Goal: Check status: Check status

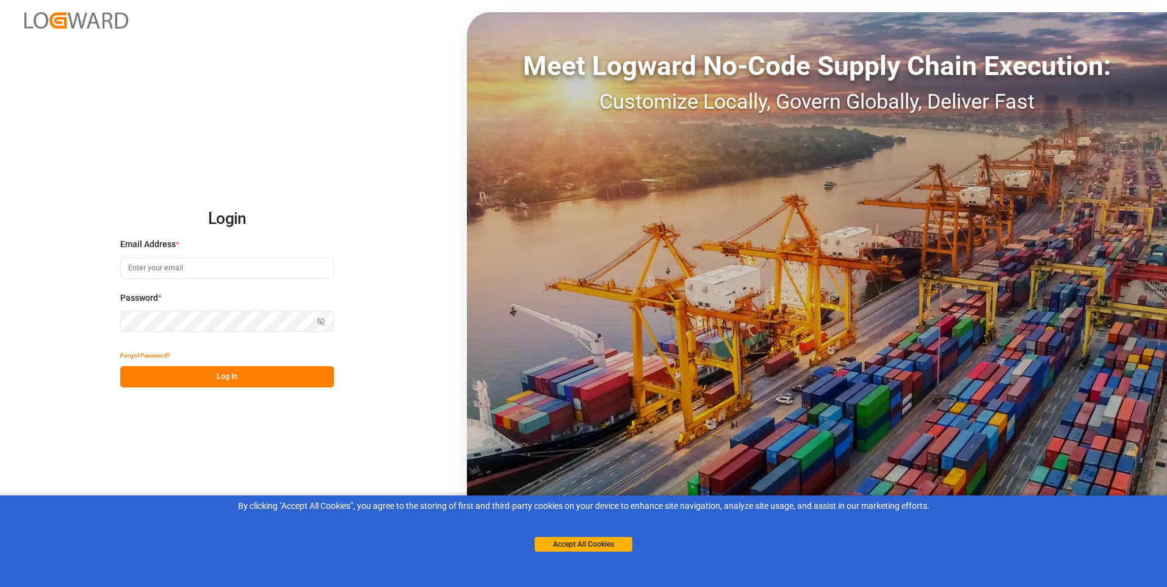
click at [1149, 38] on div "Meet Logward No-Code Supply Chain Execution: Customize Locally, Govern Globally…" at bounding box center [817, 293] width 700 height 563
click at [796, 129] on div "Meet Logward No-Code Supply Chain Execution: Customize Locally, Govern Globally…" at bounding box center [817, 293] width 700 height 563
click at [173, 266] on input at bounding box center [227, 268] width 214 height 21
type input "sas.leipzig@lit.de"
click at [244, 382] on button "Log In" at bounding box center [227, 376] width 214 height 21
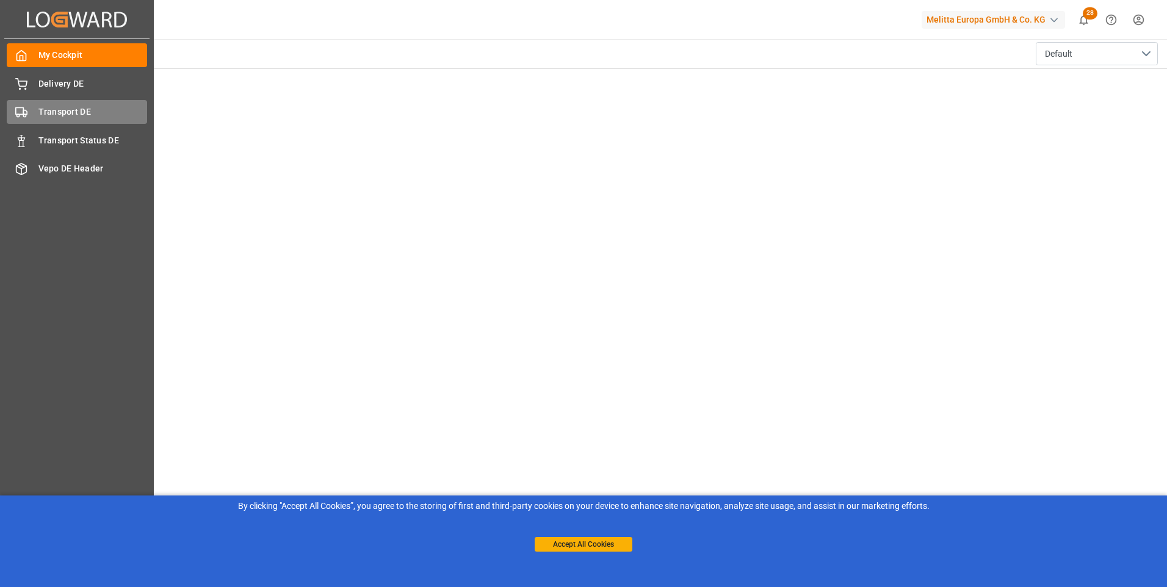
click at [107, 112] on span "Transport DE" at bounding box center [92, 112] width 109 height 13
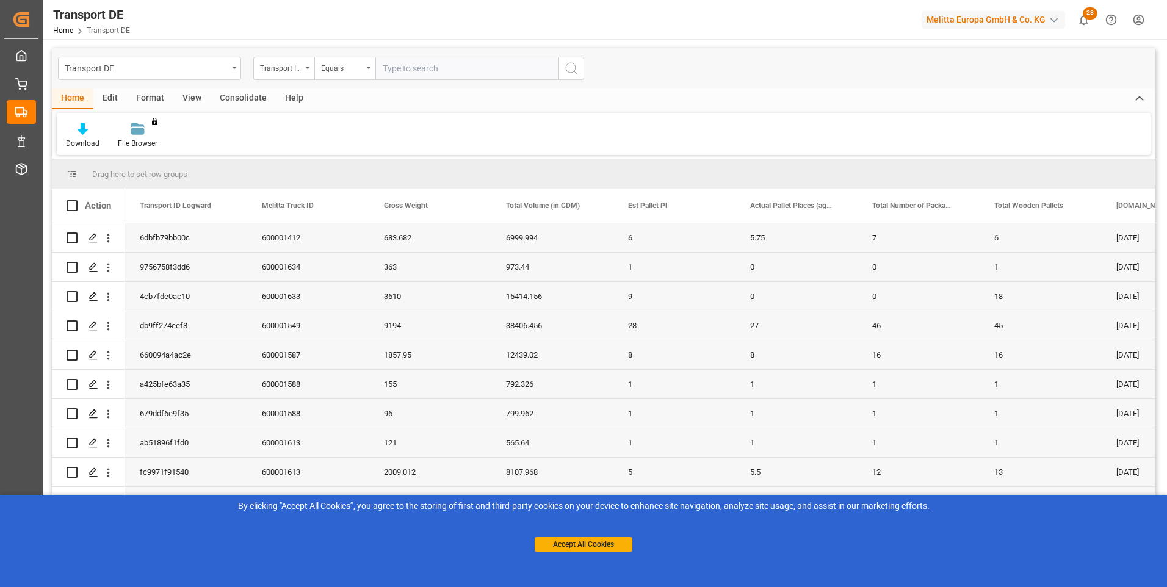
click at [426, 74] on input "text" at bounding box center [466, 68] width 183 height 23
paste input "65b17b9f6b46"
click at [424, 69] on input "65b17b9f6b46" at bounding box center [466, 68] width 183 height 23
type input "65b17b9f6b46"
click at [582, 67] on button "search button" at bounding box center [572, 68] width 26 height 23
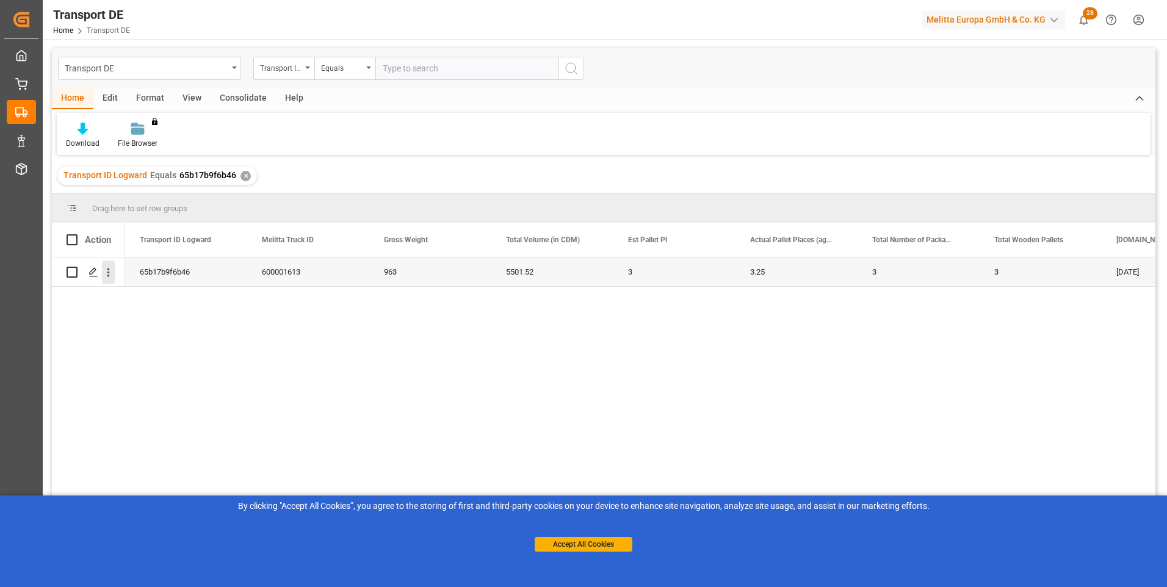
click at [109, 277] on icon "open menu" at bounding box center [108, 272] width 13 height 13
click at [158, 294] on span "Open in new tab" at bounding box center [188, 298] width 111 height 13
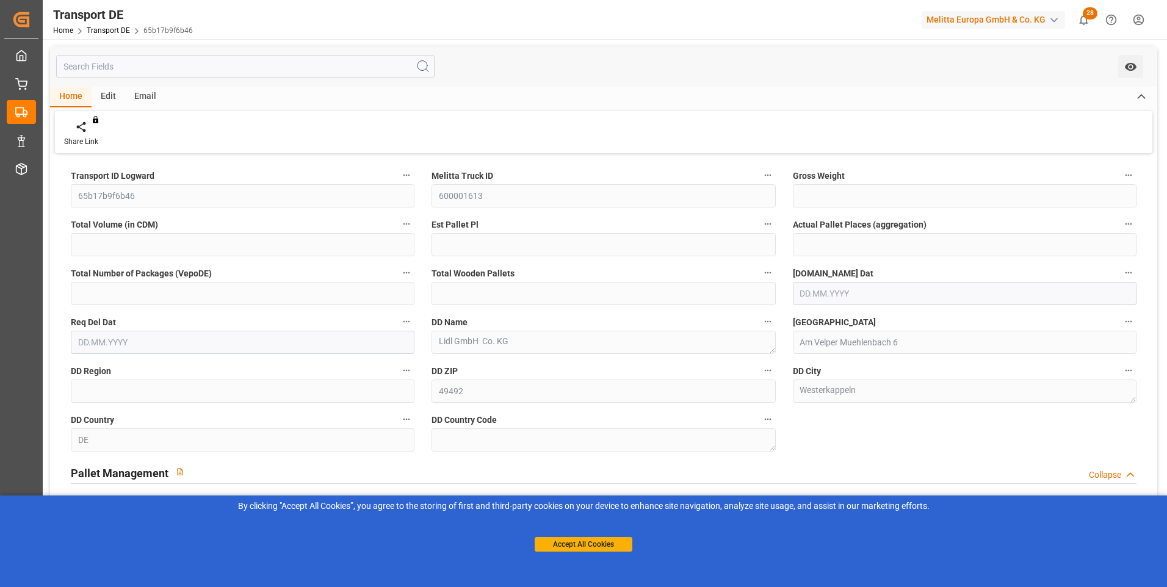
type input "963"
type input "5501.52"
type input "3"
type input "3.25"
type input "3"
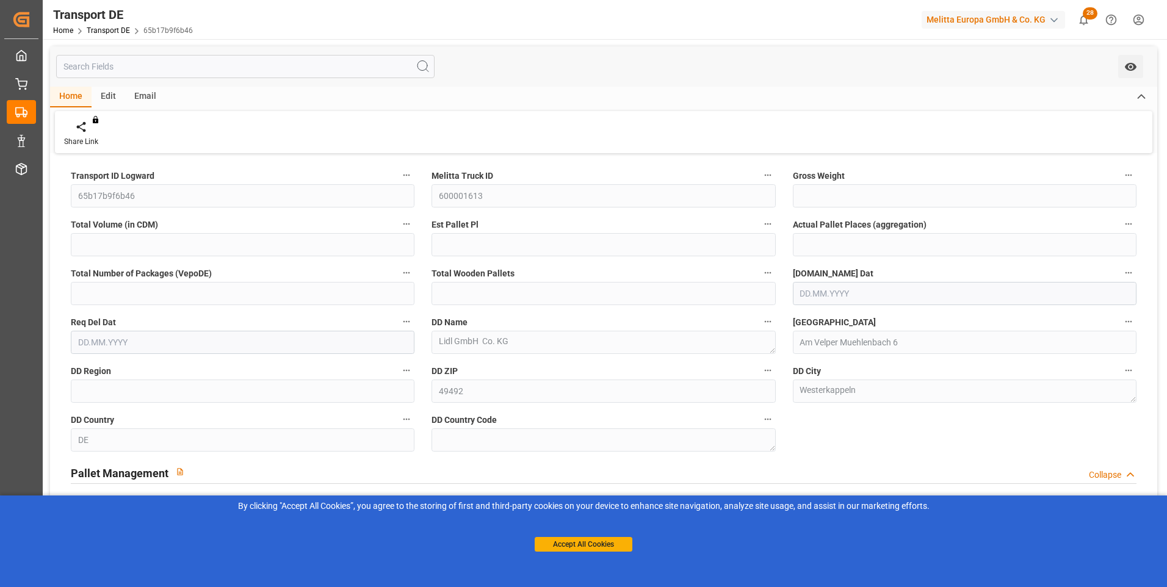
type input "3"
type input "49"
type input "3"
type input "0"
type input "[DATE]"
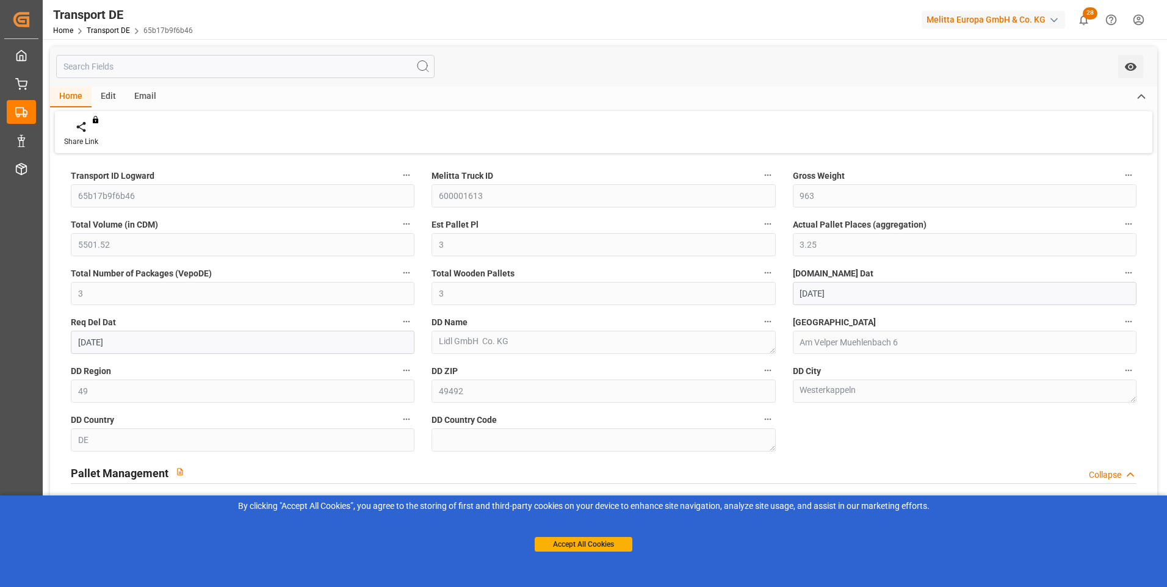
type input "[DATE]"
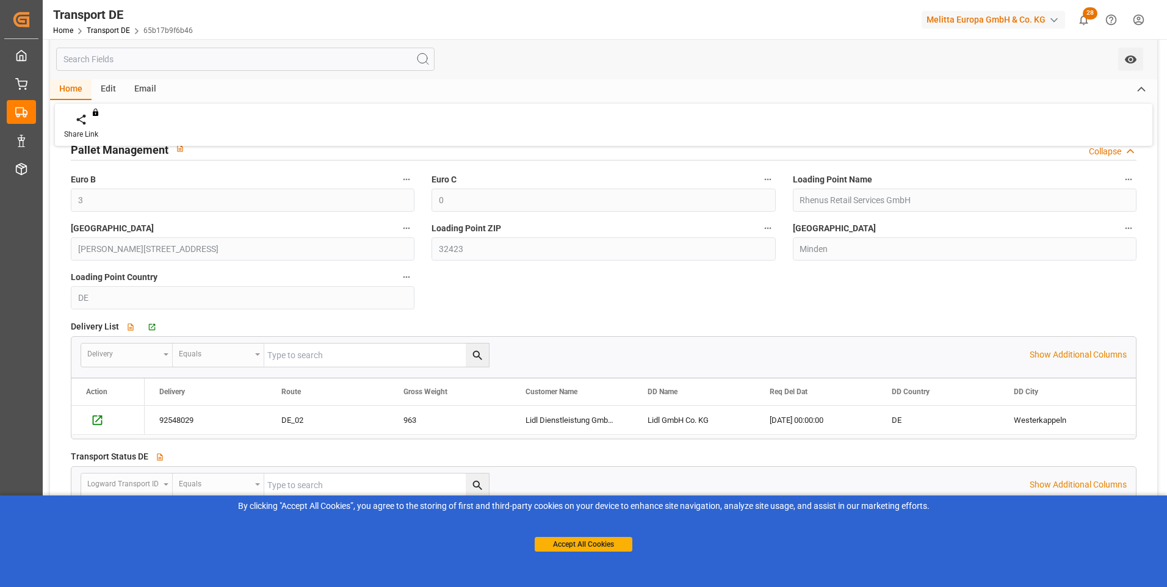
scroll to position [140, 0]
